Goal: Task Accomplishment & Management: Use online tool/utility

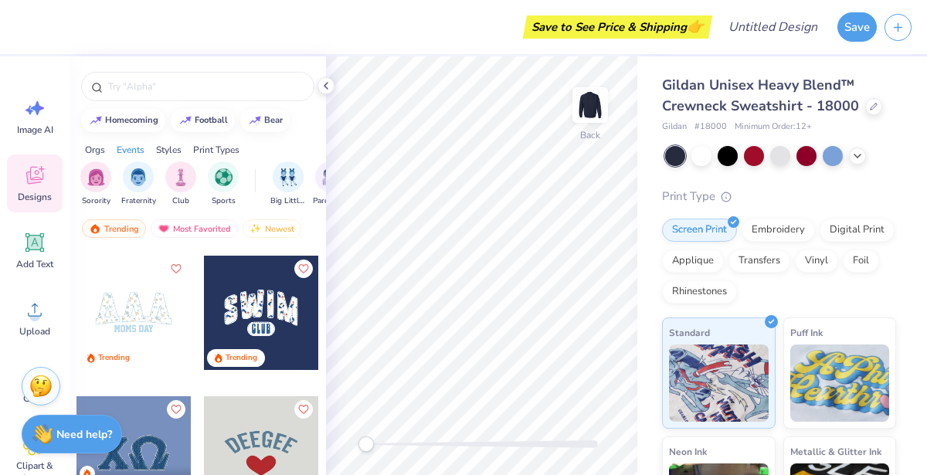
scroll to position [6319, 0]
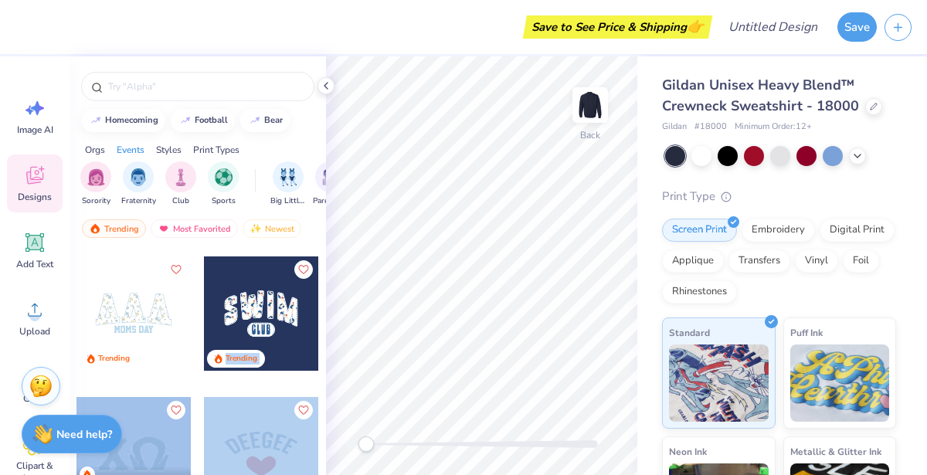
drag, startPoint x: 142, startPoint y: 345, endPoint x: 217, endPoint y: 357, distance: 75.8
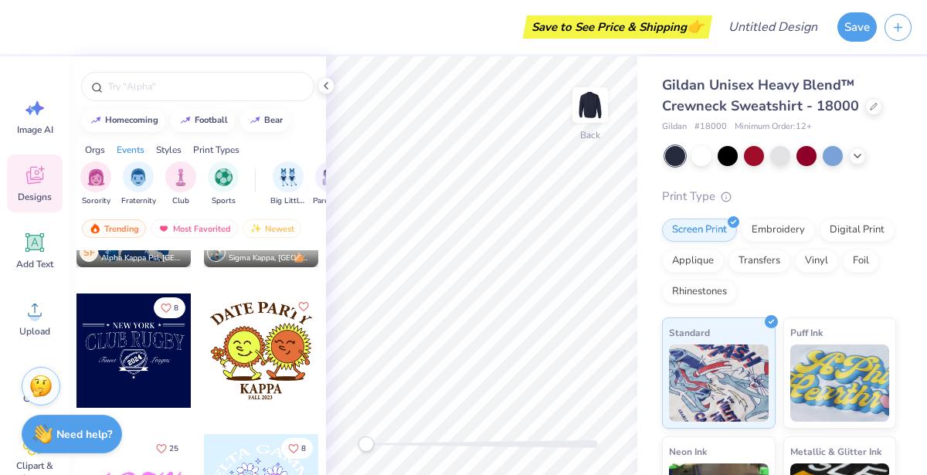
scroll to position [8104, 0]
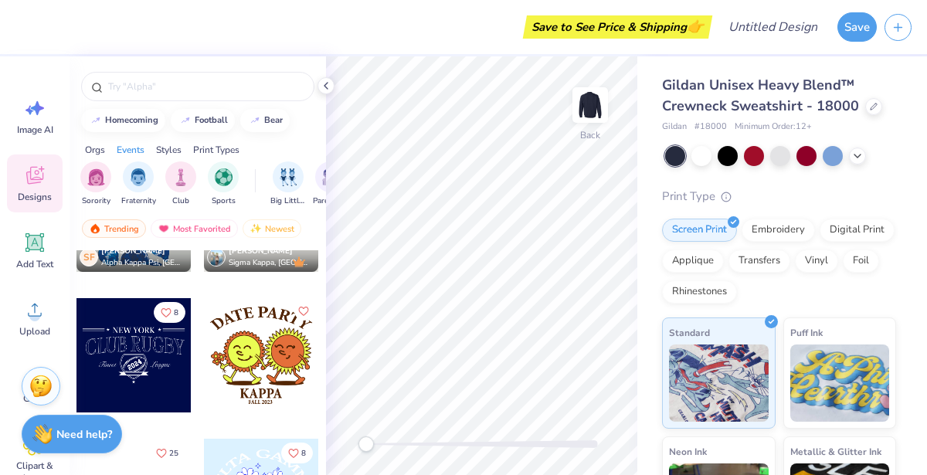
click at [151, 375] on div at bounding box center [133, 355] width 114 height 114
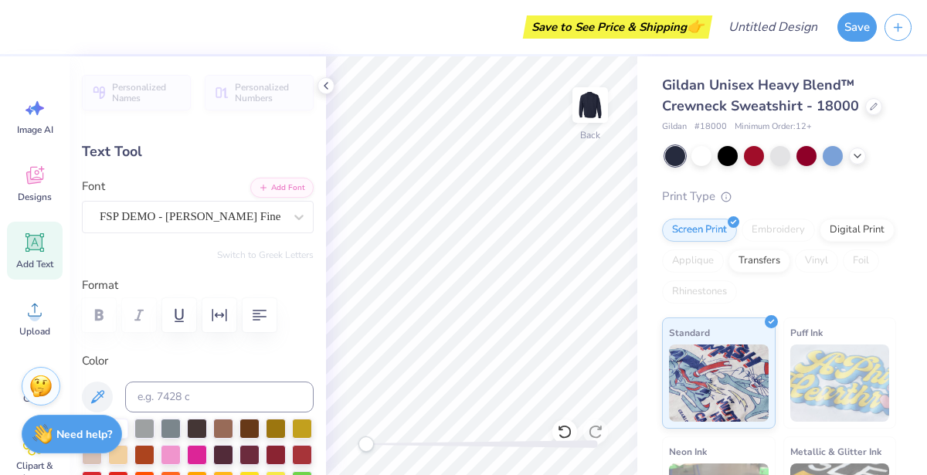
scroll to position [0, 0]
type textarea "N"
type textarea "[GEOGRAPHIC_DATA]"
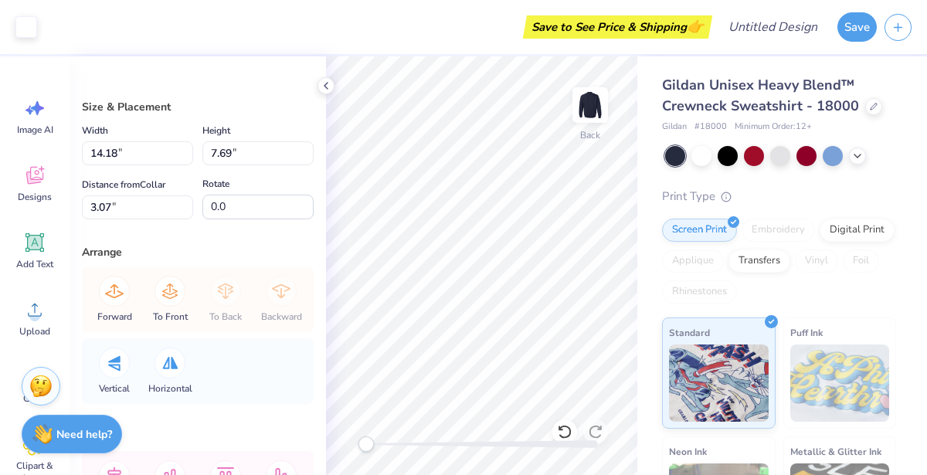
type input "14.18"
type input "7.69"
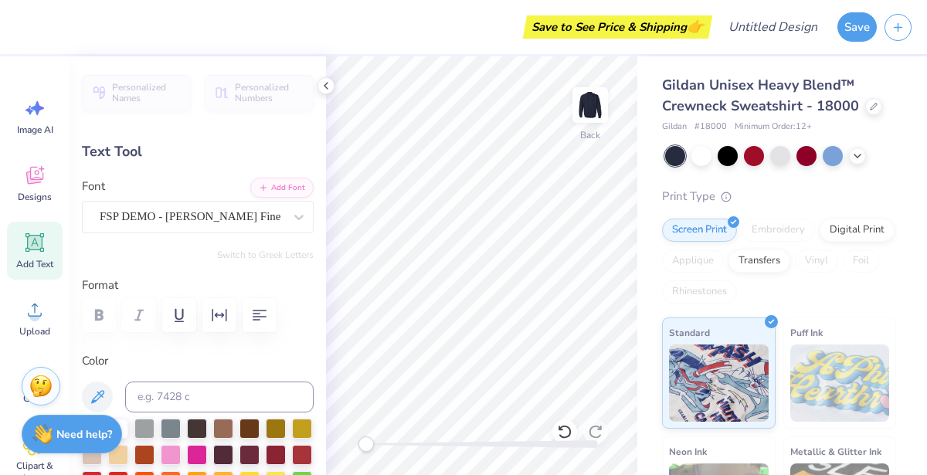
type input "5.60"
type input "0.55"
type input "3.11"
type input "11.62"
type input "2.16"
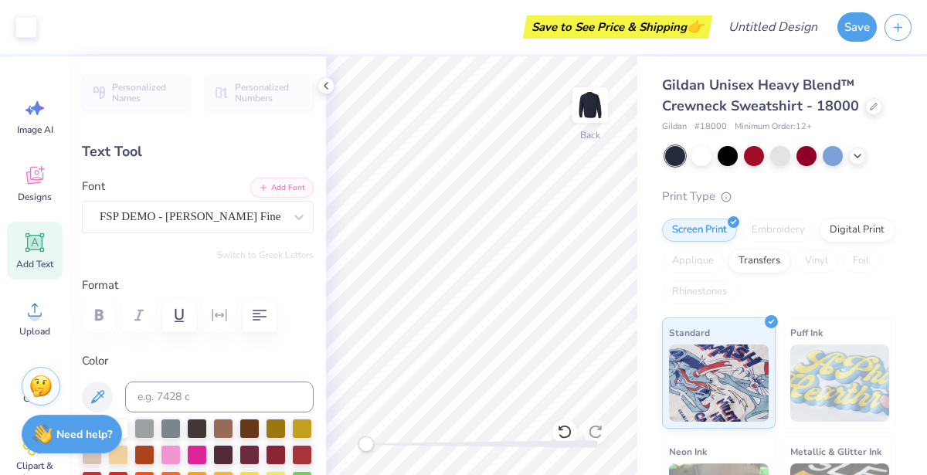
type input "4.07"
type textarea "C"
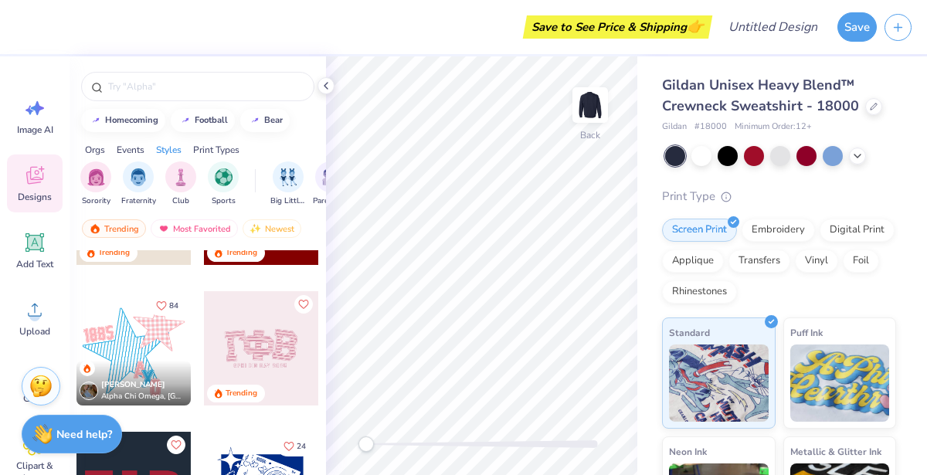
scroll to position [2757, 0]
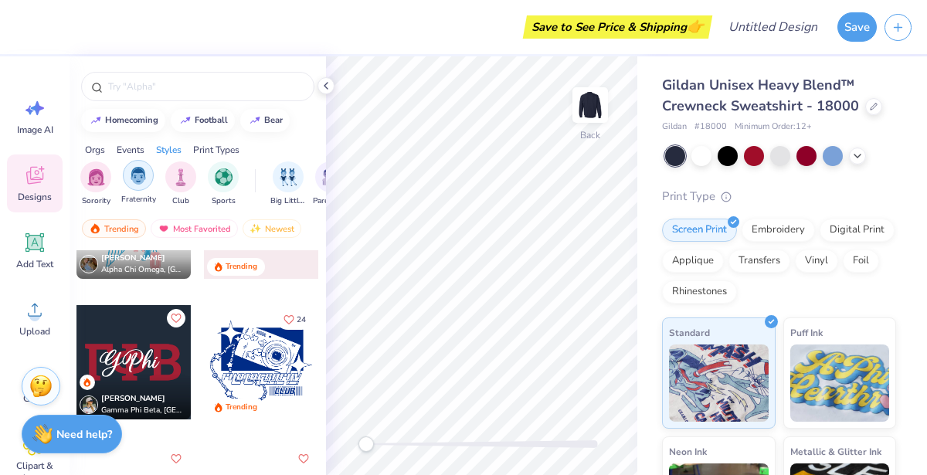
click at [147, 165] on div "filter for Fraternity" at bounding box center [138, 175] width 31 height 31
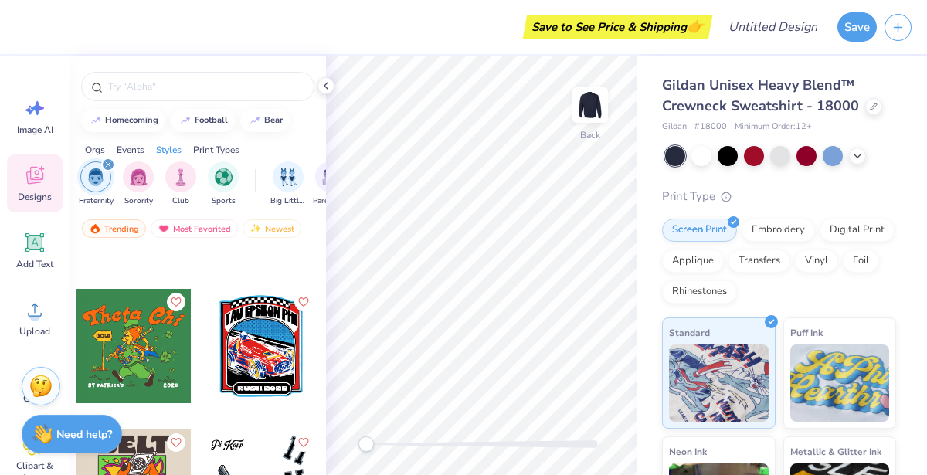
scroll to position [56465, 0]
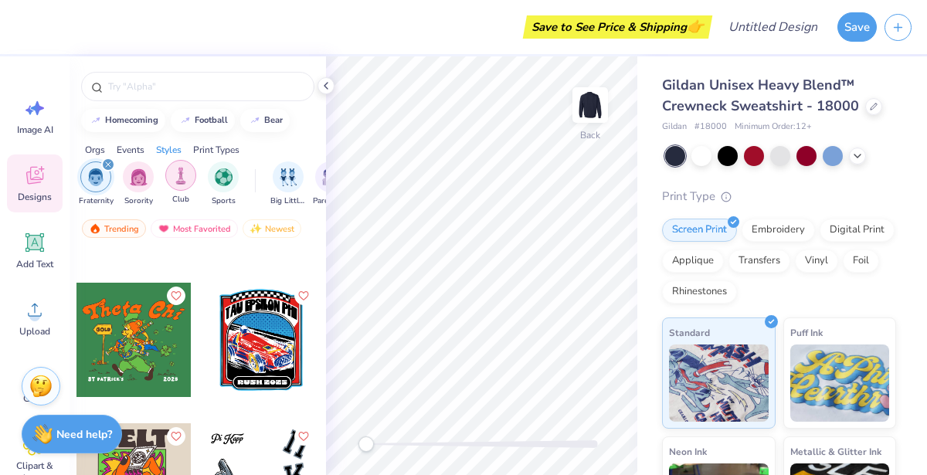
click at [187, 174] on img "filter for Club" at bounding box center [180, 176] width 17 height 18
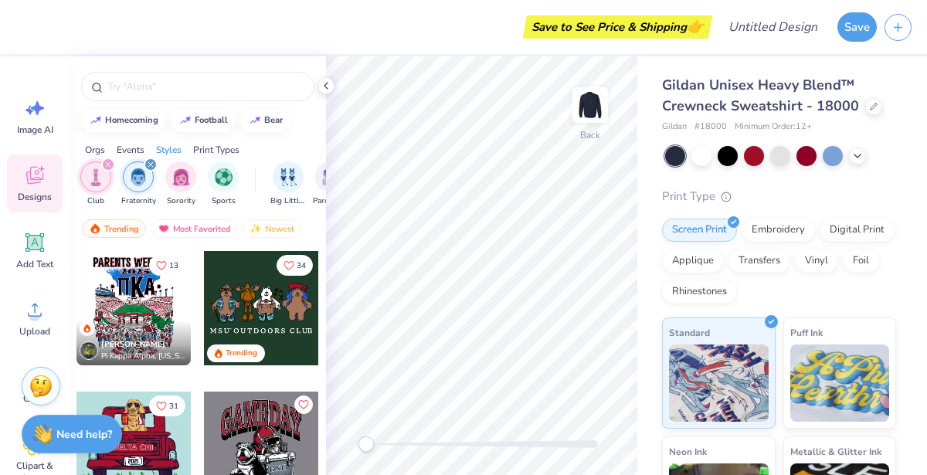
click at [154, 168] on div "filter for Fraternity" at bounding box center [151, 165] width 14 height 14
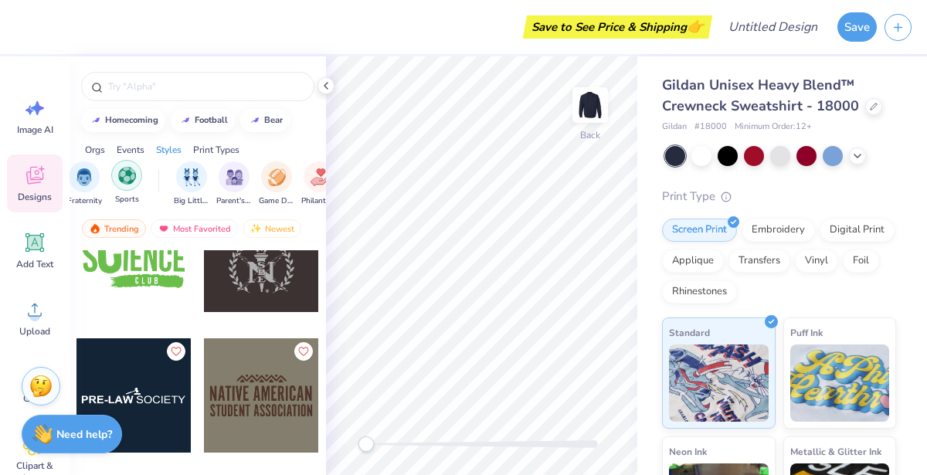
scroll to position [0, 95]
click at [141, 181] on div "Sports" at bounding box center [128, 183] width 31 height 46
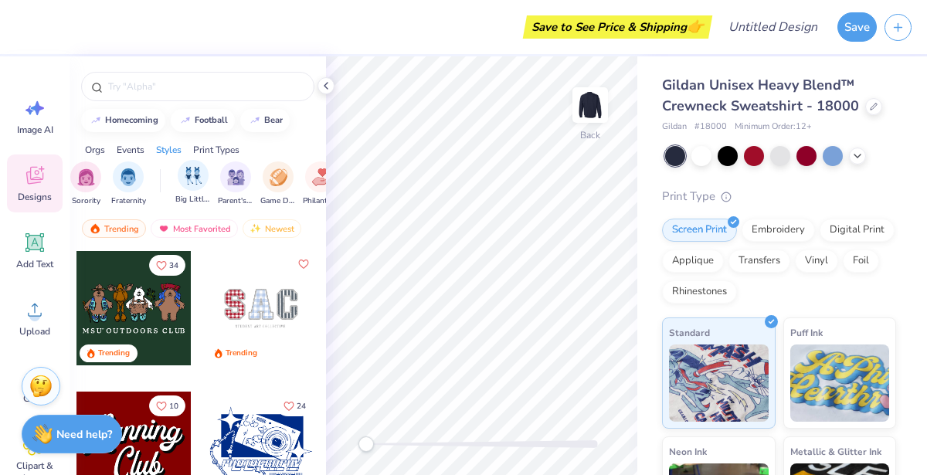
scroll to position [0, 0]
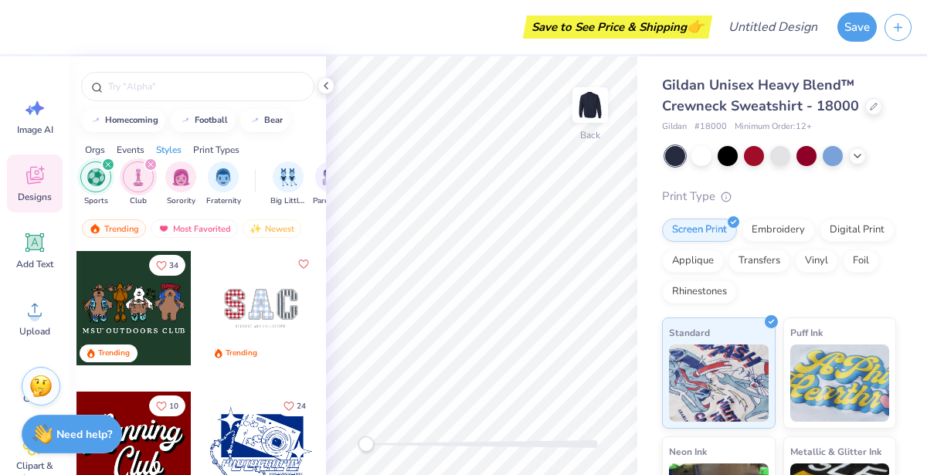
click at [153, 165] on div "filter for Club" at bounding box center [151, 165] width 14 height 14
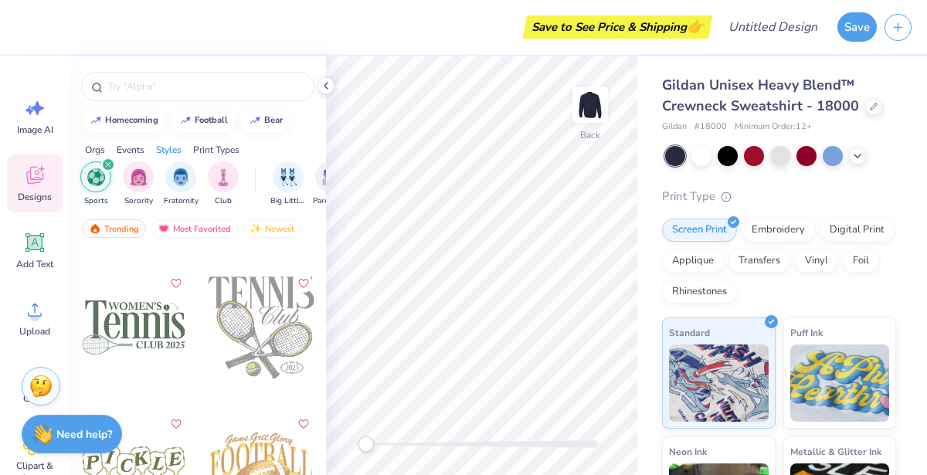
scroll to position [4336, 0]
click at [113, 167] on div "filter for Sports" at bounding box center [108, 165] width 14 height 14
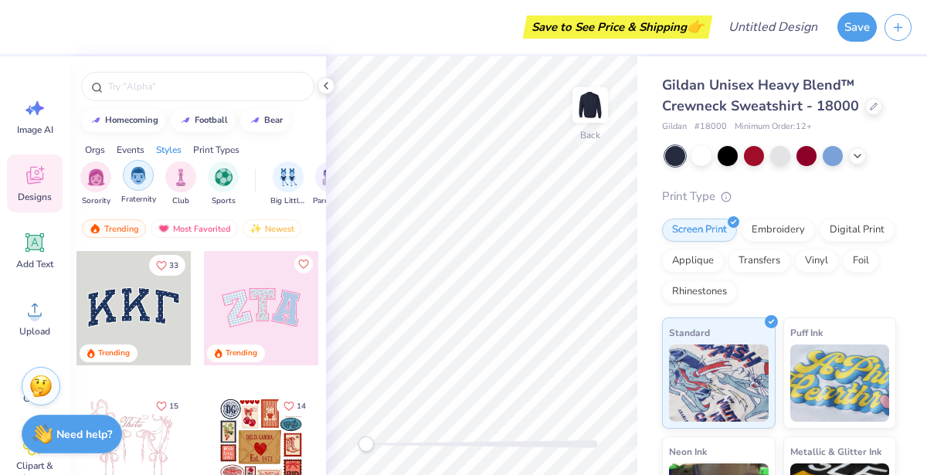
click at [133, 180] on img "filter for Fraternity" at bounding box center [138, 176] width 17 height 18
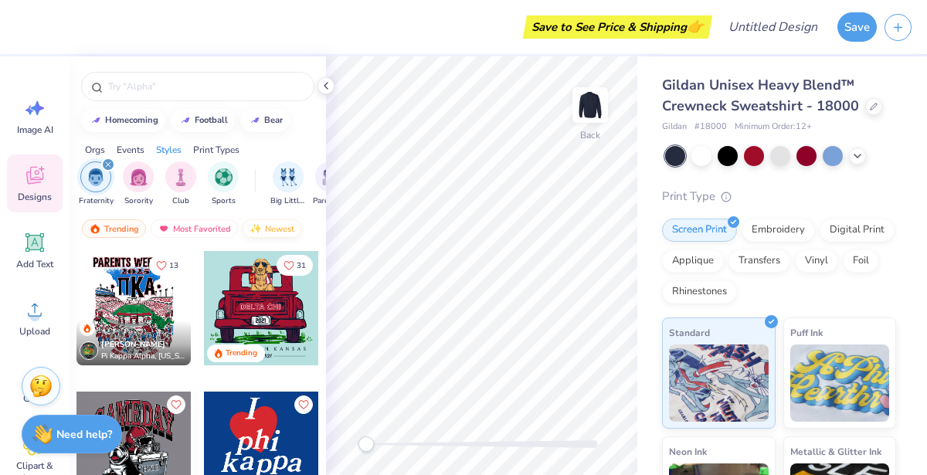
click at [271, 232] on div "Newest" at bounding box center [271, 228] width 59 height 19
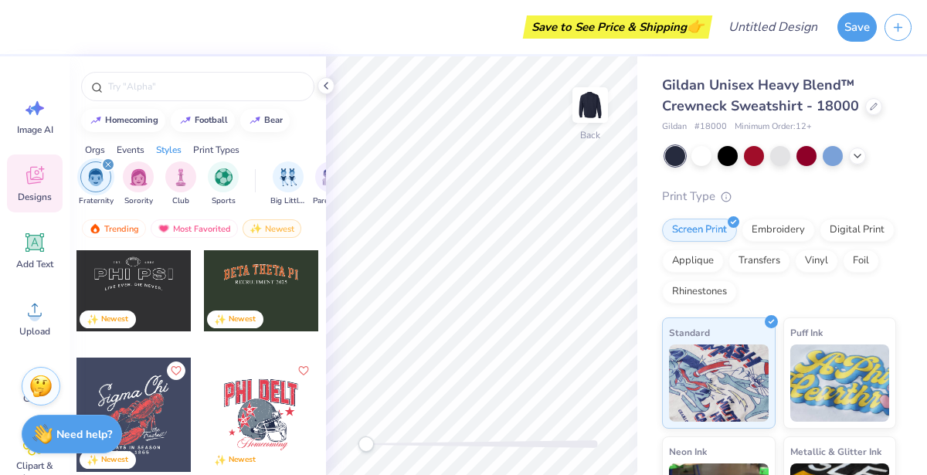
scroll to position [5374, 0]
